Goal: Find specific page/section: Find specific page/section

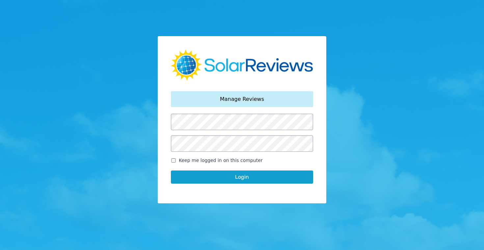
click at [173, 160] on input "Keep me logged in on this computer" at bounding box center [173, 161] width 5 height 4
checkbox input "true"
click at [241, 176] on button "Login" at bounding box center [242, 177] width 142 height 13
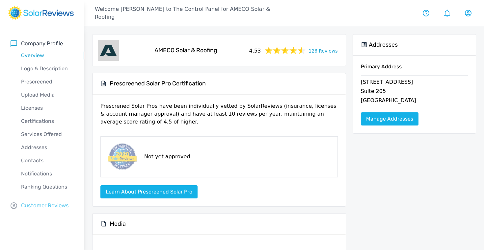
click at [50, 205] on p "Customer Reviews" at bounding box center [45, 206] width 48 height 8
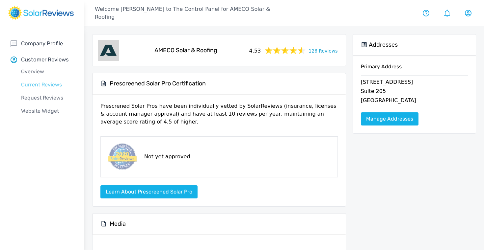
click at [37, 85] on p "Current Reviews" at bounding box center [48, 85] width 74 height 8
